Goal: Communication & Community: Answer question/provide support

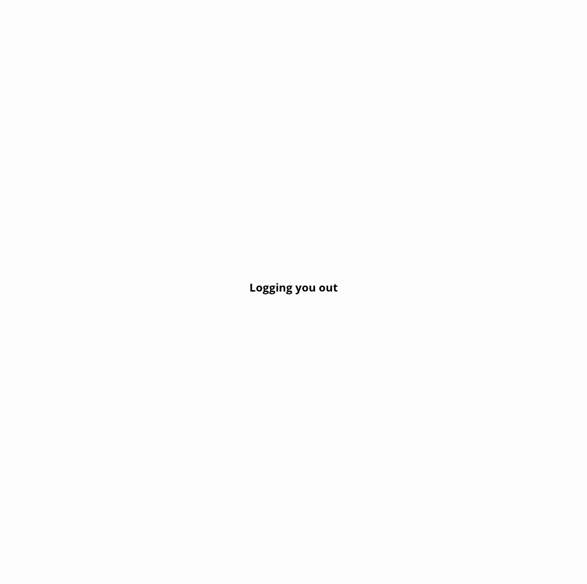
drag, startPoint x: 247, startPoint y: 286, endPoint x: 179, endPoint y: 205, distance: 106.1
click at [247, 286] on div "Logging you out" at bounding box center [293, 292] width 587 height 584
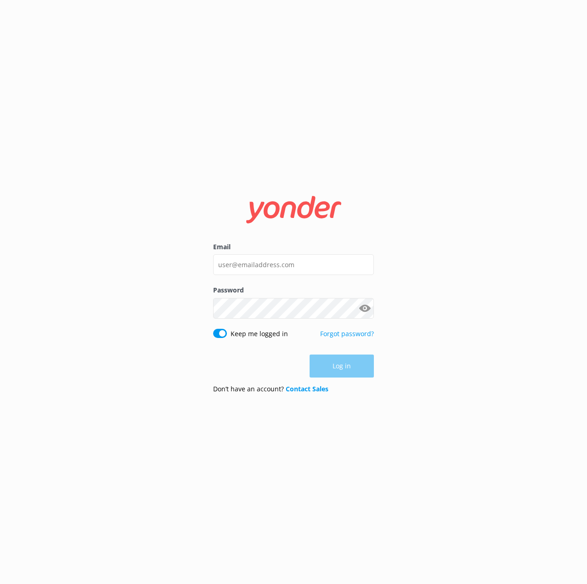
click at [115, 348] on div "Email Password Show password Keep me logged in Forgot password? Log in Don’t ha…" at bounding box center [293, 292] width 587 height 584
click at [216, 279] on div "Email" at bounding box center [293, 263] width 161 height 43
click at [254, 259] on input "Email" at bounding box center [293, 264] width 161 height 21
type input "[EMAIL_ADDRESS][DOMAIN_NAME]"
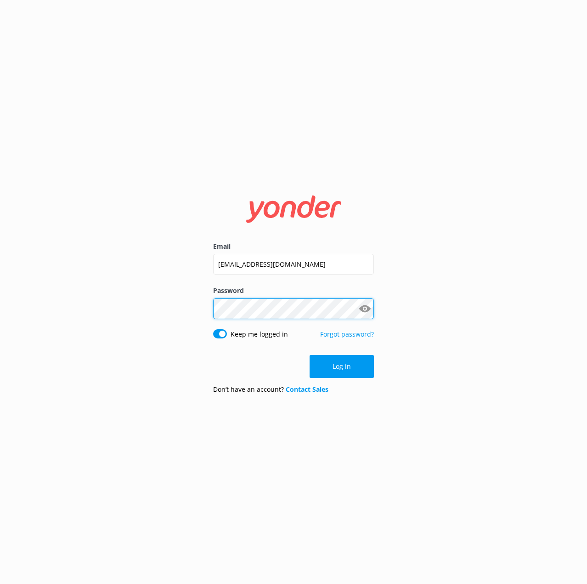
click button "Log in" at bounding box center [342, 366] width 64 height 23
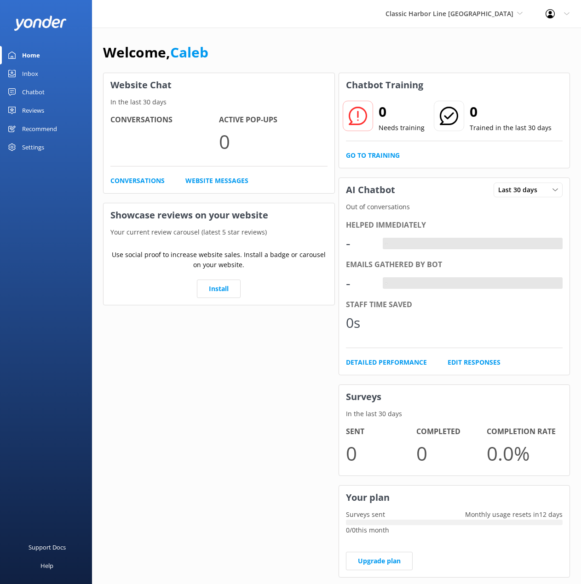
drag, startPoint x: 102, startPoint y: 7, endPoint x: 296, endPoint y: 41, distance: 197.8
click at [296, 41] on div "Welcome, Caleb" at bounding box center [336, 56] width 467 height 31
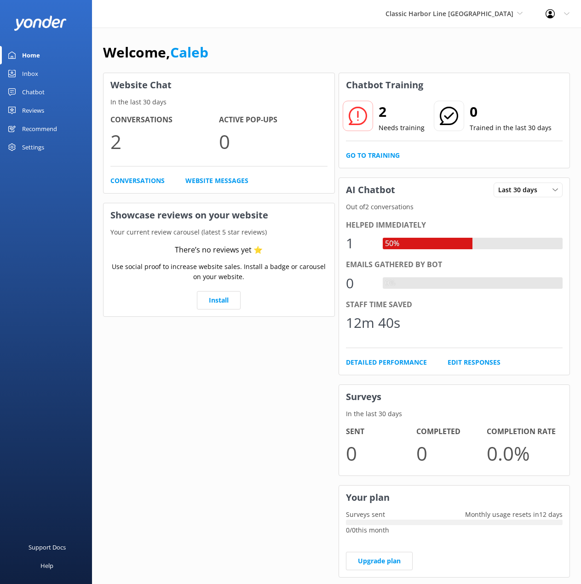
click at [27, 69] on div "Inbox" at bounding box center [30, 73] width 16 height 18
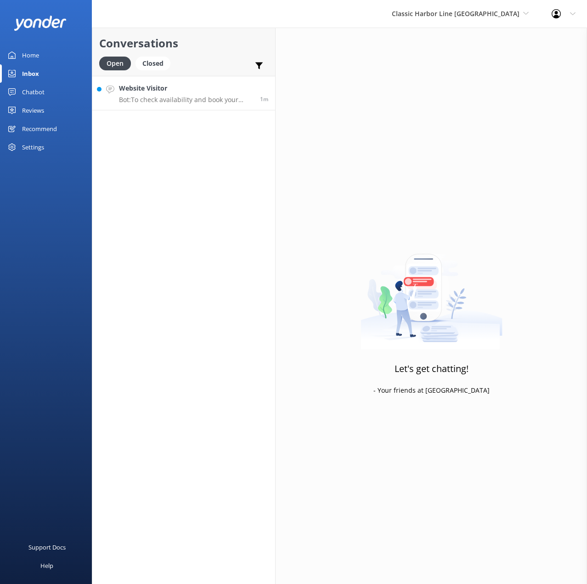
click at [175, 94] on div "Website Visitor Bot: To check availability and book your cruise online, please …" at bounding box center [186, 93] width 134 height 20
